Goal: Information Seeking & Learning: Learn about a topic

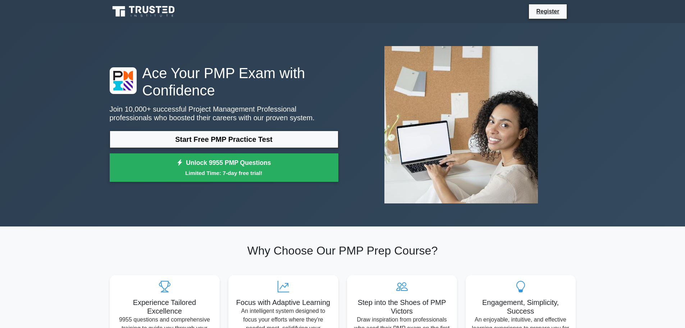
scroll to position [33, 0]
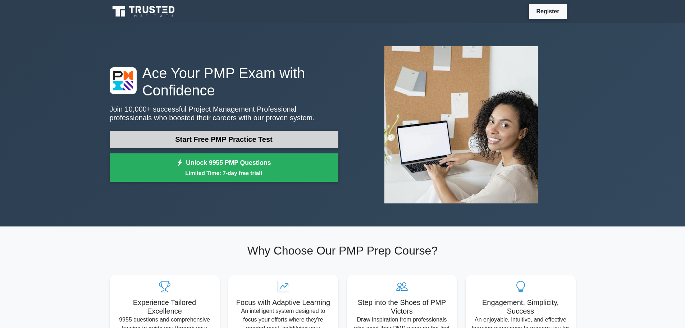
click at [246, 141] on link "Start Free PMP Practice Test" at bounding box center [224, 139] width 229 height 17
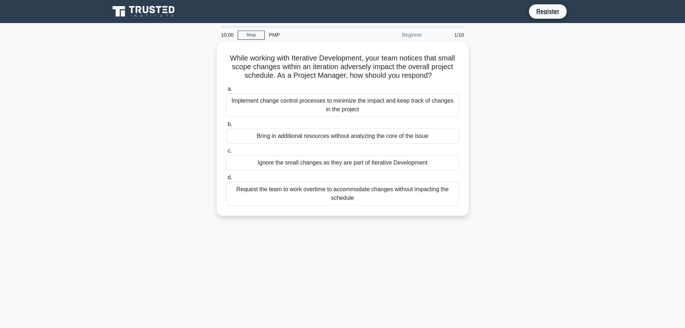
scroll to position [76, 0]
click at [261, 32] on link "Stop" at bounding box center [251, 35] width 27 height 9
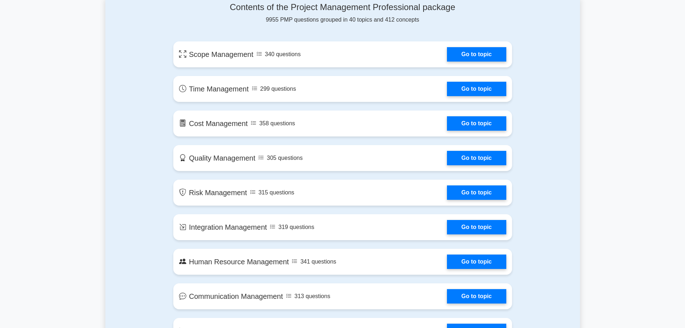
scroll to position [324, 0]
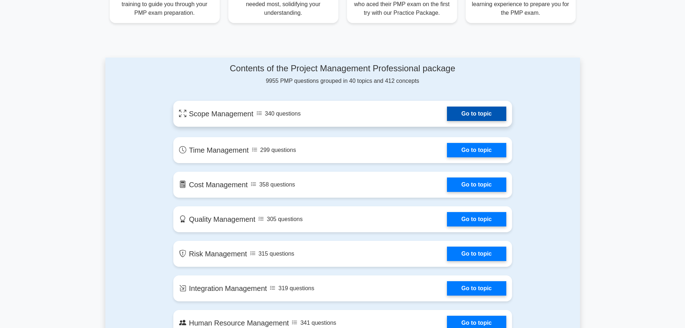
click at [447, 107] on link "Go to topic" at bounding box center [476, 113] width 59 height 14
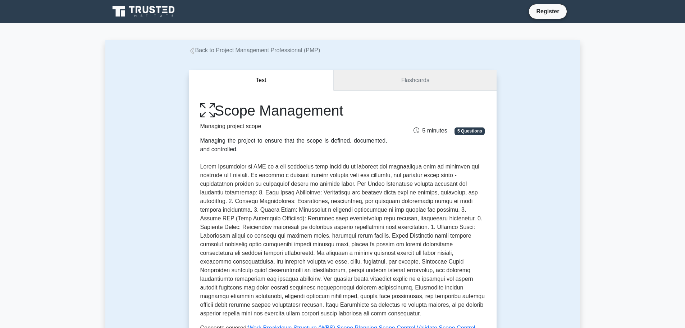
click at [402, 82] on link "Flashcards" at bounding box center [415, 80] width 163 height 21
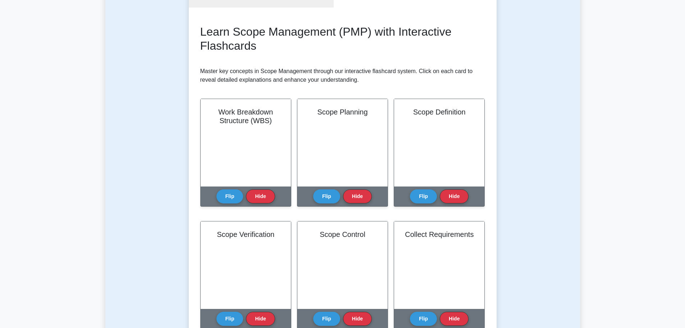
scroll to position [108, 0]
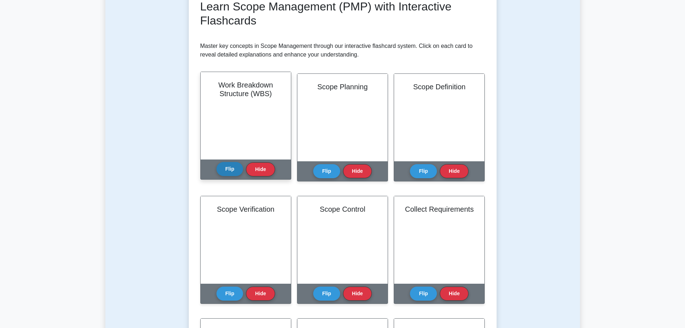
click at [230, 168] on button "Flip" at bounding box center [230, 169] width 27 height 14
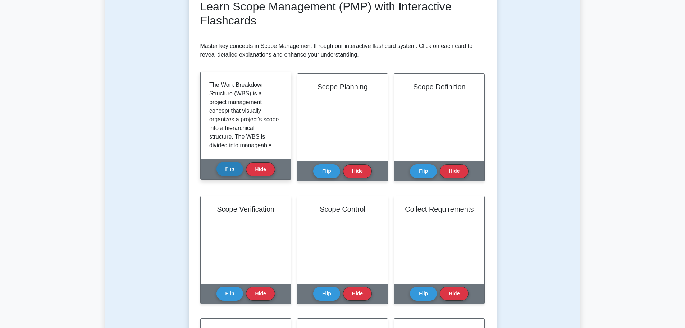
click at [230, 168] on button "Flip" at bounding box center [230, 169] width 27 height 14
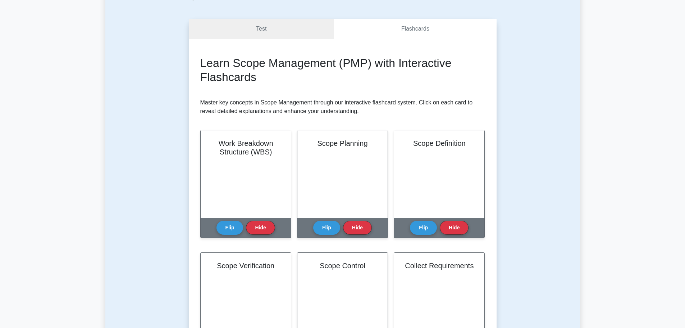
scroll to position [0, 0]
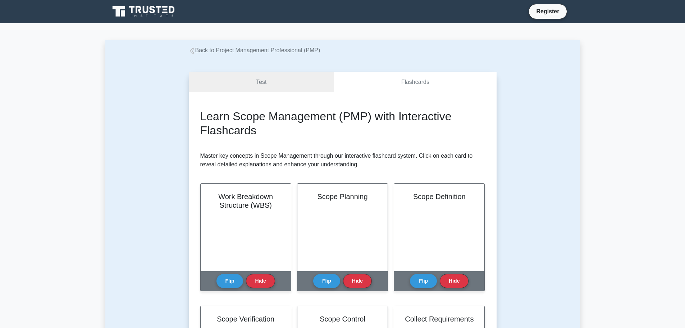
click at [196, 51] on link "Back to Project Management Professional (PMP)" at bounding box center [255, 50] width 132 height 6
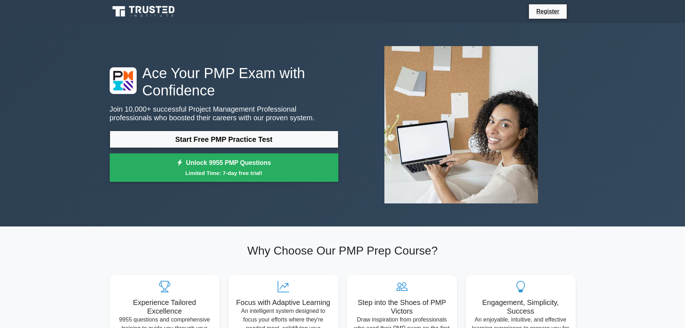
scroll to position [76, 0]
